Goal: Check status: Check status

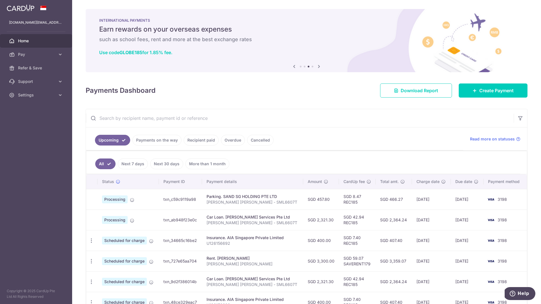
scroll to position [14, 0]
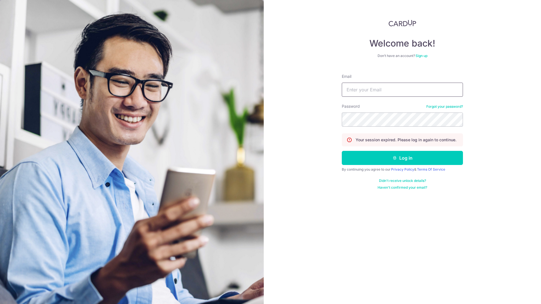
type input "[DOMAIN_NAME][EMAIL_ADDRESS][DOMAIN_NAME]"
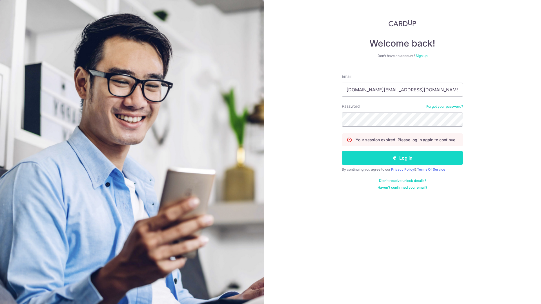
click at [391, 157] on button "Log in" at bounding box center [402, 158] width 121 height 14
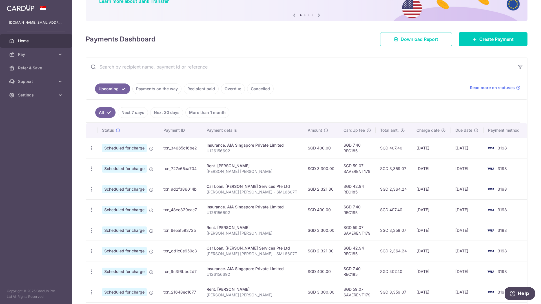
scroll to position [62, 0]
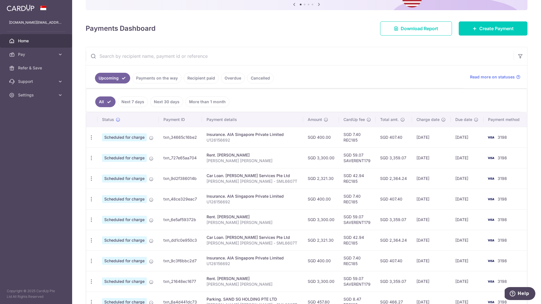
click at [168, 81] on link "Payments on the way" at bounding box center [157, 78] width 49 height 11
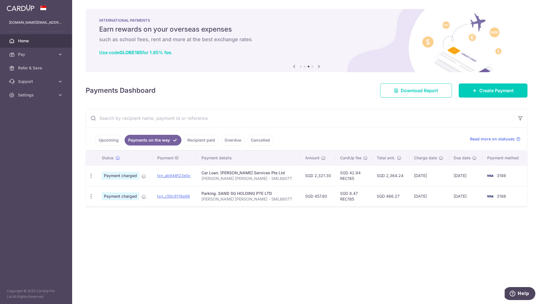
click at [201, 144] on link "Recipient paid" at bounding box center [201, 140] width 35 height 11
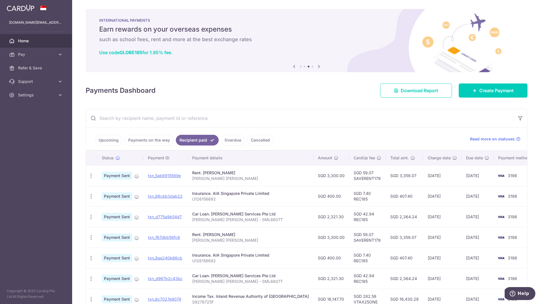
click at [159, 143] on link "Payments on the way" at bounding box center [149, 140] width 49 height 11
